Goal: Information Seeking & Learning: Understand process/instructions

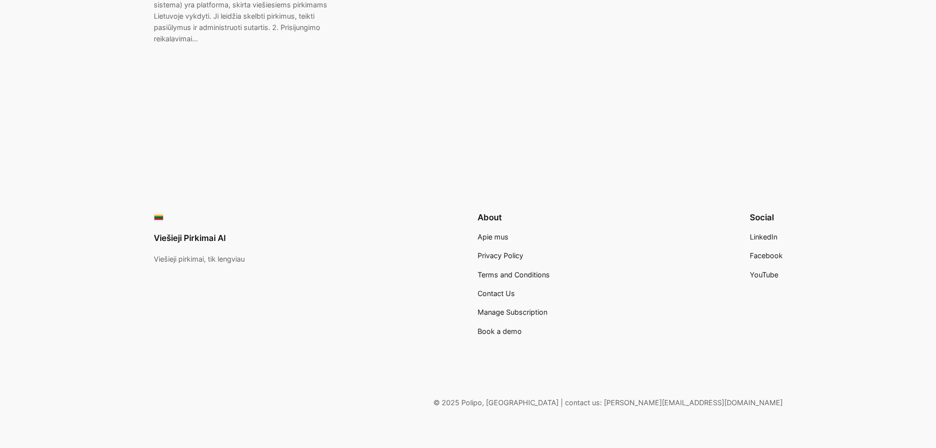
scroll to position [439, 0]
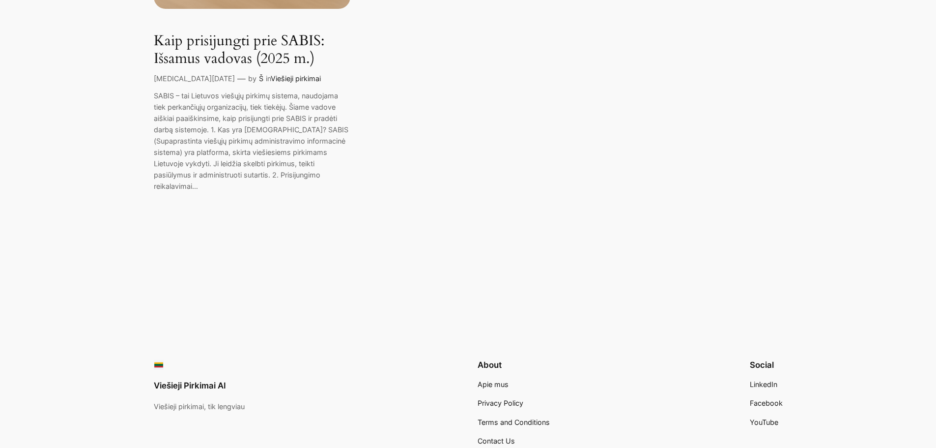
click at [270, 173] on p "SABIS – tai Lietuvos viešųjų pirkimų sistema, naudojama tiek perkančiųjų organi…" at bounding box center [252, 141] width 197 height 102
click at [259, 57] on link "Kaip prisijungti prie SABIS: Išsamus vadovas (2025 m.)" at bounding box center [252, 49] width 197 height 35
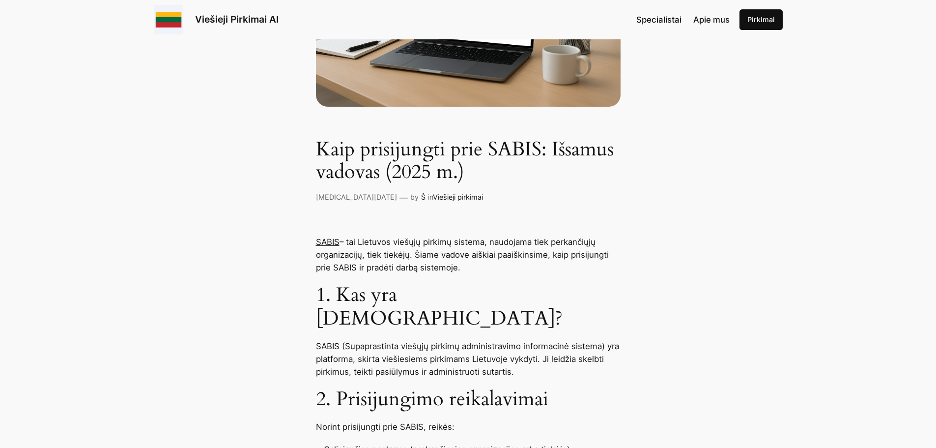
scroll to position [295, 0]
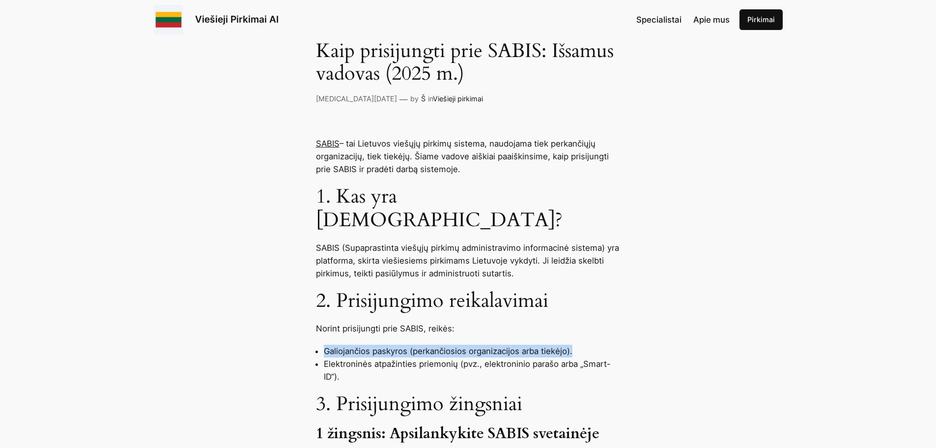
drag, startPoint x: 584, startPoint y: 327, endPoint x: 325, endPoint y: 325, distance: 259.4
click at [325, 344] on li "Galiojančios paskyros (perkančiosios organizacijos arba tiekėjo)." at bounding box center [472, 350] width 297 height 13
copy li "Galiojančios paskyros (perkančiosios organizacijos arba tiekėjo)."
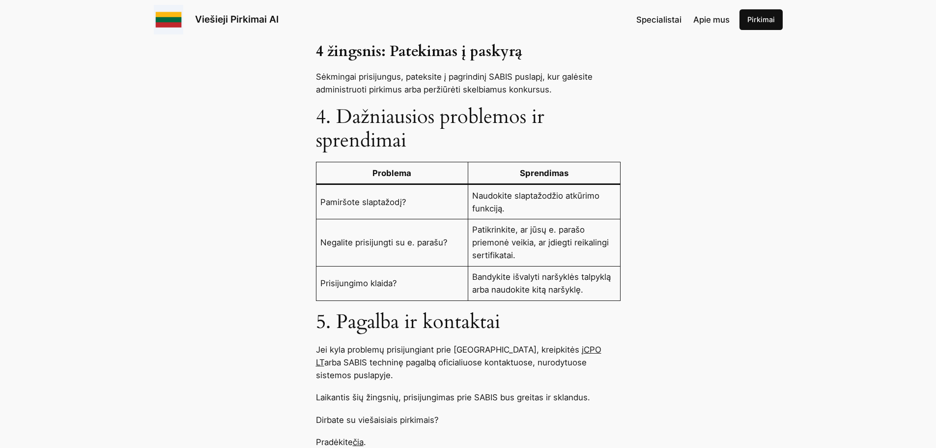
scroll to position [934, 0]
